Goal: Task Accomplishment & Management: Complete application form

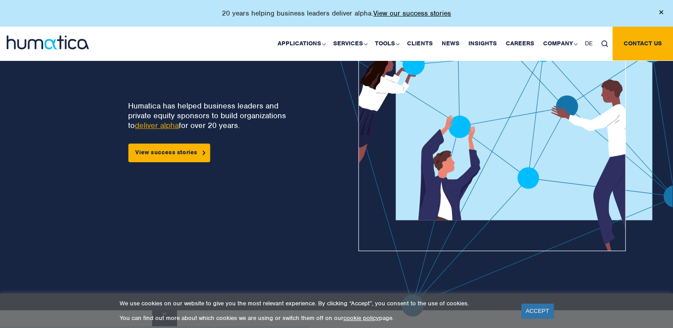
scroll to position [73, 0]
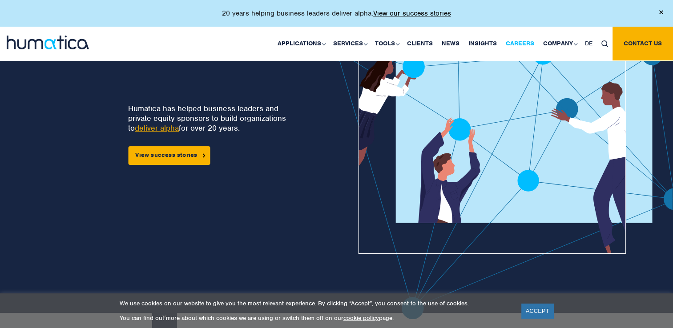
click at [516, 51] on link "Careers" at bounding box center [519, 44] width 37 height 34
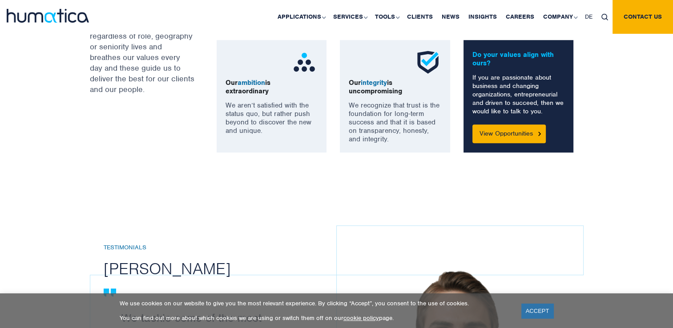
scroll to position [769, 0]
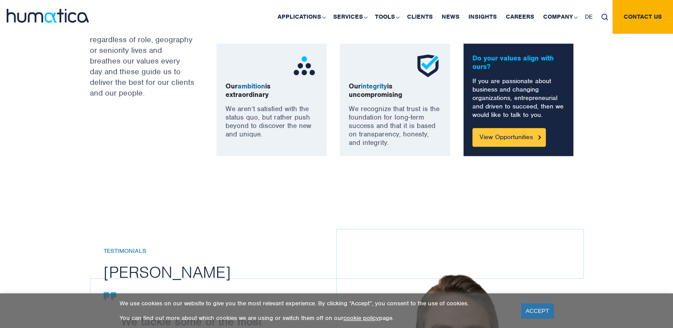
click at [506, 134] on link "View Opportunities" at bounding box center [508, 137] width 73 height 19
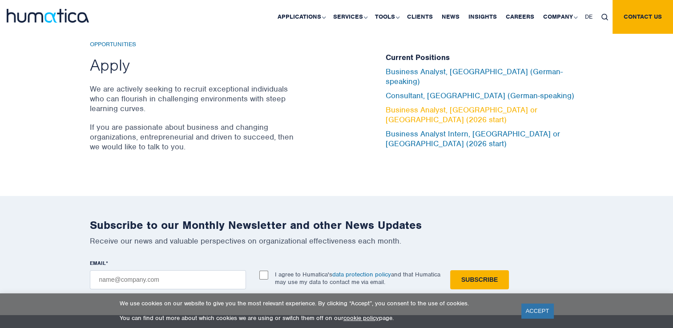
click at [414, 111] on link "Business Analyst, [GEOGRAPHIC_DATA] or [GEOGRAPHIC_DATA] (2026 start)" at bounding box center [462, 115] width 152 height 20
